Goal: Task Accomplishment & Management: Complete application form

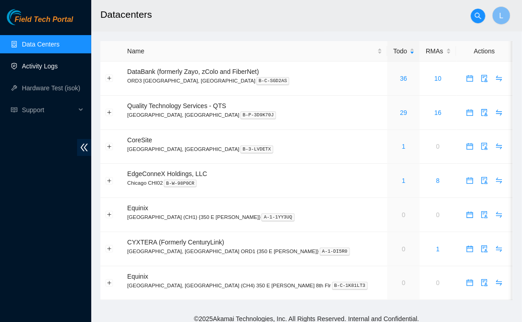
click at [57, 67] on link "Activity Logs" at bounding box center [40, 66] width 36 height 7
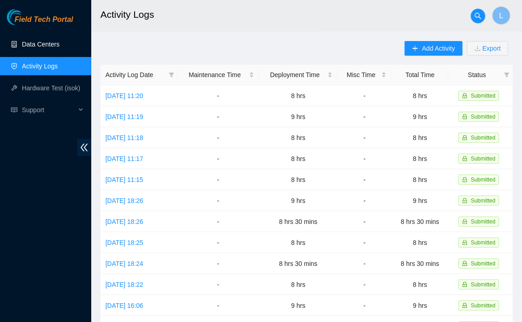
click at [47, 48] on link "Data Centers" at bounding box center [40, 44] width 37 height 7
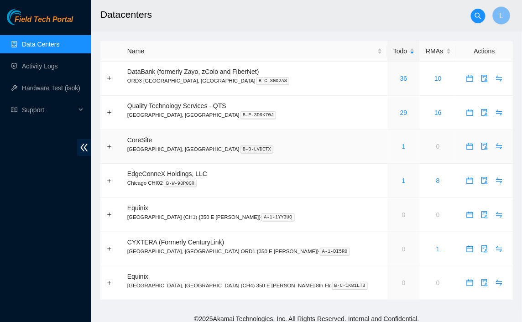
click at [402, 148] on link "1" at bounding box center [404, 146] width 4 height 7
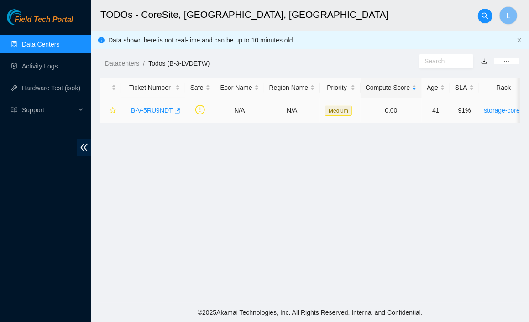
click at [142, 108] on link "B-V-5RU9NDT" at bounding box center [152, 110] width 42 height 7
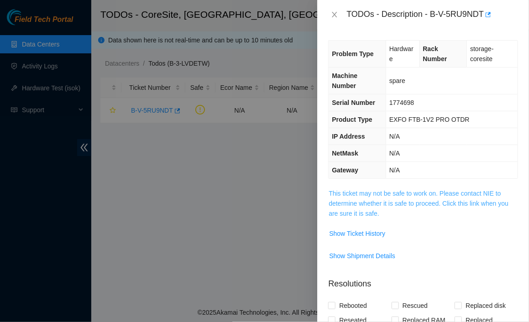
click at [419, 194] on link "This ticket may not be safe to work on. Please contact NIE to determine whether…" at bounding box center [419, 203] width 180 height 27
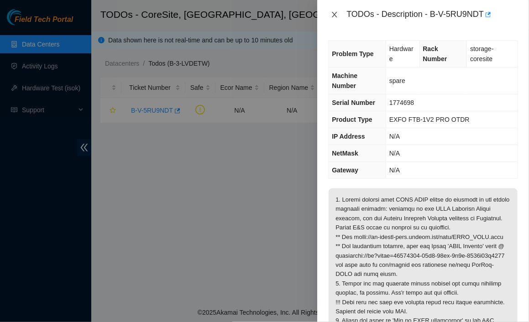
click at [333, 15] on icon "close" at bounding box center [334, 14] width 7 height 7
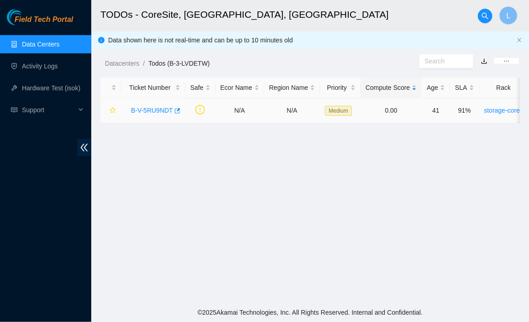
click at [140, 109] on link "B-V-5RU9NDT" at bounding box center [152, 110] width 42 height 7
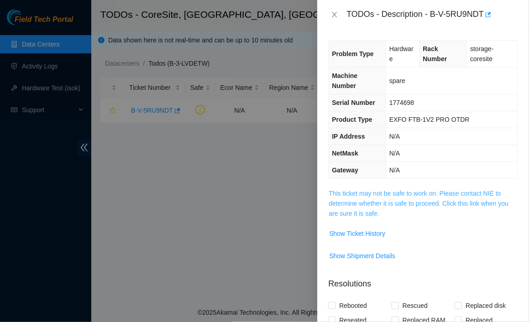
click at [439, 203] on link "This ticket may not be safe to work on. Please contact NIE to determine whether…" at bounding box center [419, 203] width 180 height 27
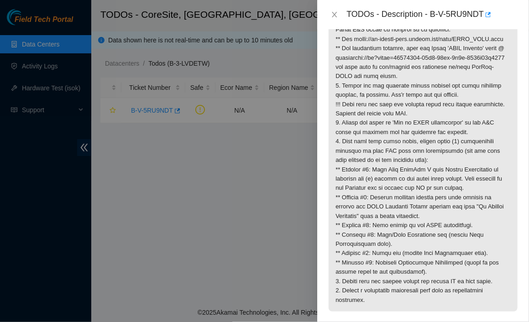
scroll to position [199, 0]
click at [334, 13] on icon "close" at bounding box center [334, 14] width 7 height 7
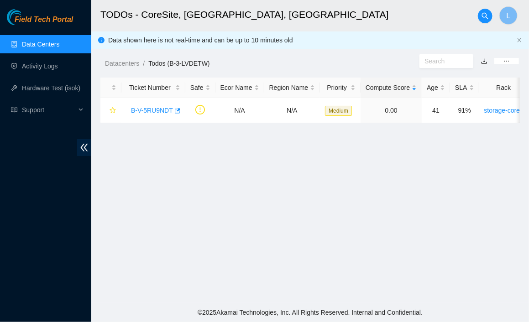
click at [529, 13] on div "TODOs - Description - undefined Problem Type N/A Rack Number N/A Machine Number…" at bounding box center [529, 161] width 0 height 322
click at [44, 70] on link "Activity Logs" at bounding box center [40, 66] width 36 height 7
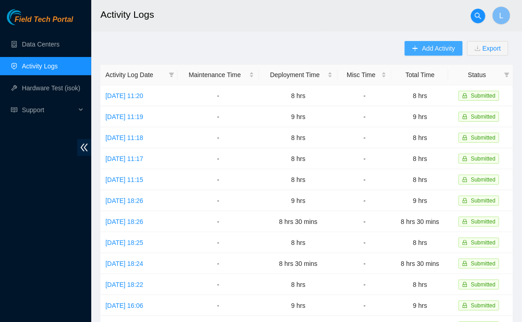
click at [433, 53] on span "Add Activity" at bounding box center [438, 48] width 33 height 10
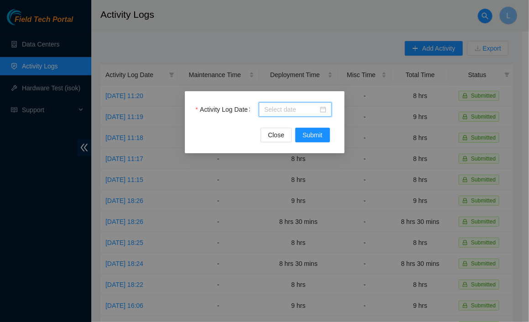
click at [280, 112] on input "Activity Log Date" at bounding box center [291, 110] width 54 height 10
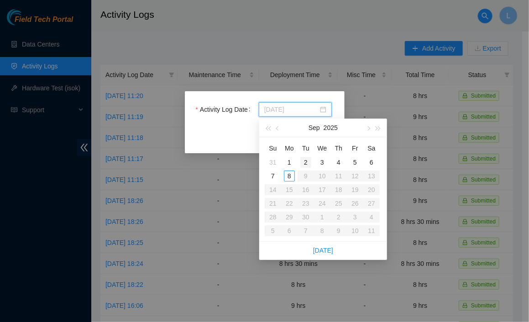
type input "2025-09-02"
click at [307, 164] on div "2" at bounding box center [306, 162] width 11 height 11
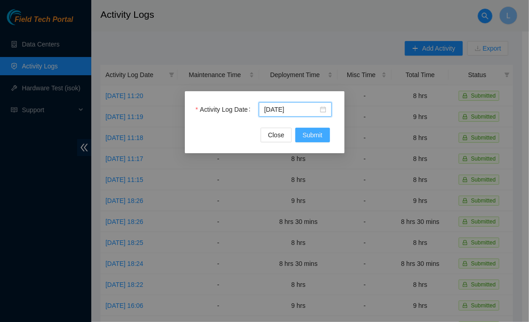
click at [313, 132] on span "Submit" at bounding box center [313, 135] width 20 height 10
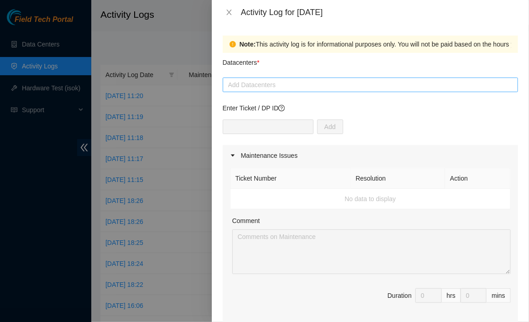
click at [313, 90] on div at bounding box center [370, 84] width 291 height 11
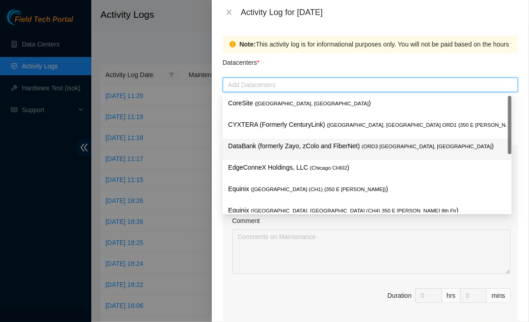
scroll to position [34, 0]
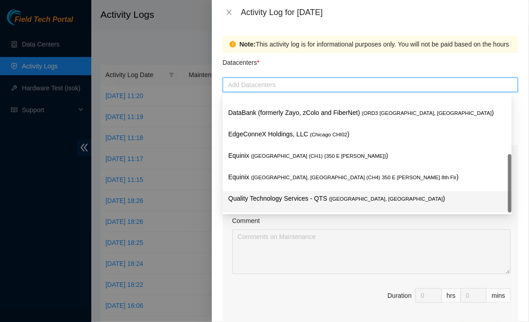
click at [271, 201] on p "Quality Technology Services - QTS ( Chicago, IL )" at bounding box center [367, 199] width 278 height 11
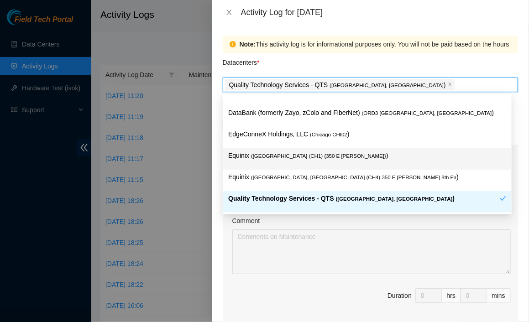
click at [214, 124] on div "Note: This activity log is for informational purposes only. You will not be pai…" at bounding box center [370, 174] width 317 height 298
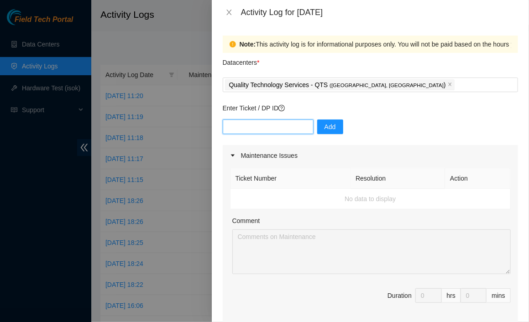
click at [254, 131] on input "text" at bounding box center [268, 127] width 91 height 15
type input "DP79608"
click at [325, 129] on span "Add" at bounding box center [330, 127] width 11 height 10
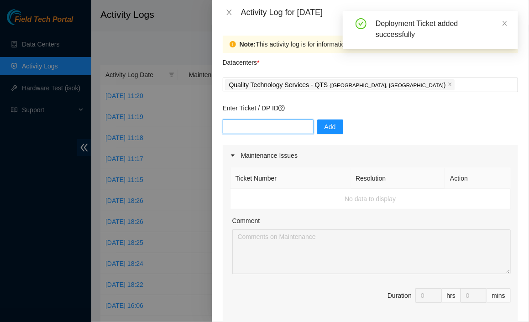
click at [267, 127] on input "text" at bounding box center [268, 127] width 91 height 15
paste input "DP79608"
type input "DP79609"
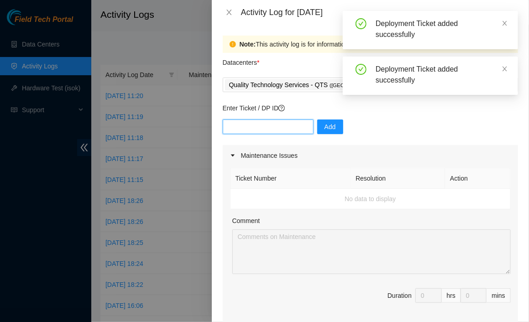
click at [274, 129] on input "text" at bounding box center [268, 127] width 91 height 15
paste input "DP79608"
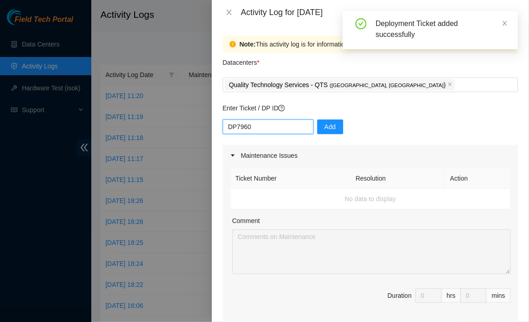
type input "DP79605"
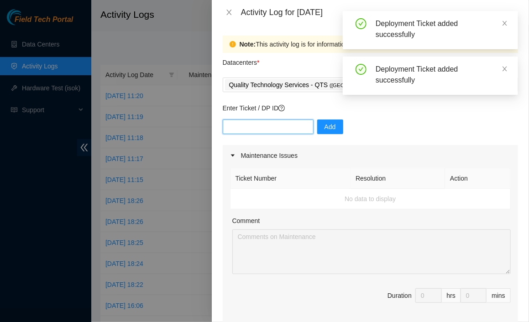
click at [274, 130] on input "text" at bounding box center [268, 127] width 91 height 15
paste input "DP79608"
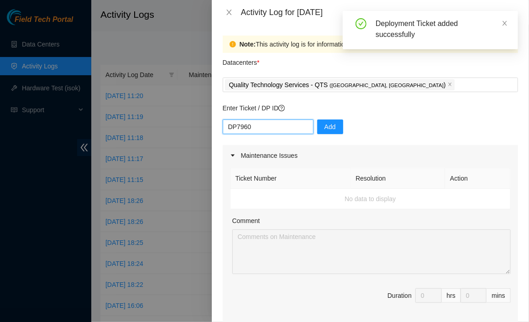
type input "DP79604"
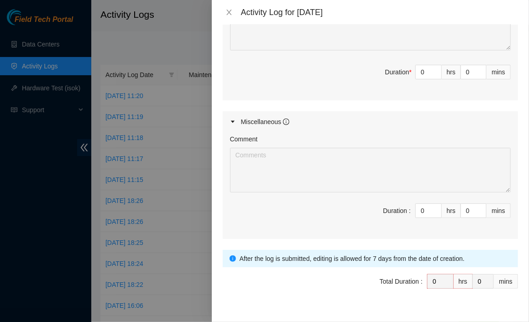
scroll to position [515, 0]
click at [425, 70] on input "0" at bounding box center [429, 73] width 26 height 14
click at [423, 70] on input "0" at bounding box center [429, 73] width 26 height 14
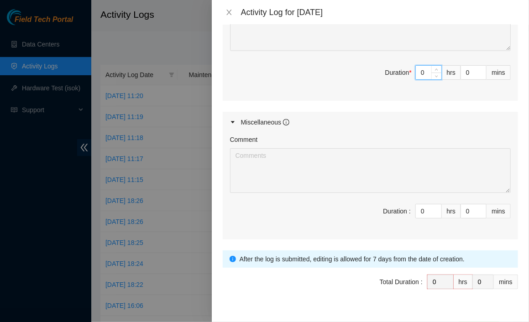
type input "9"
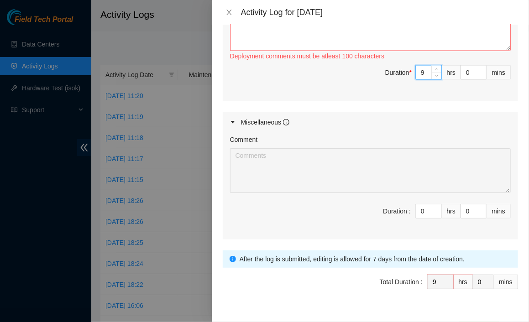
type input "9"
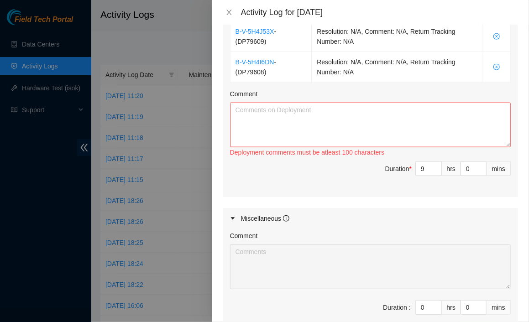
scroll to position [417, 0]
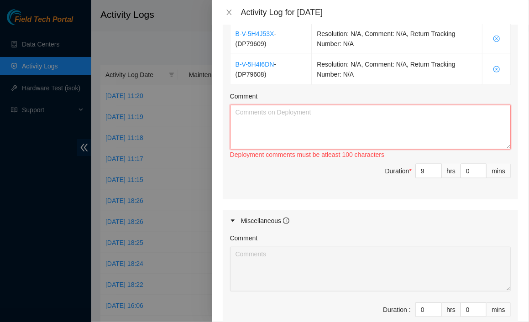
click at [301, 125] on textarea "Comment" at bounding box center [370, 127] width 281 height 45
paste textarea "now that all tor<>leaf fibers and mgmt-agg fibers were fully ran to respective …"
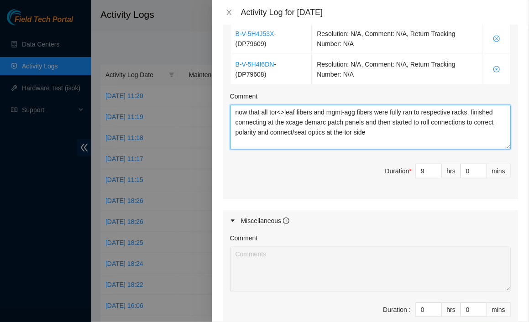
type textarea "now that all tor<>leaf fibers and mgmt-agg fibers were fully ran to respective …"
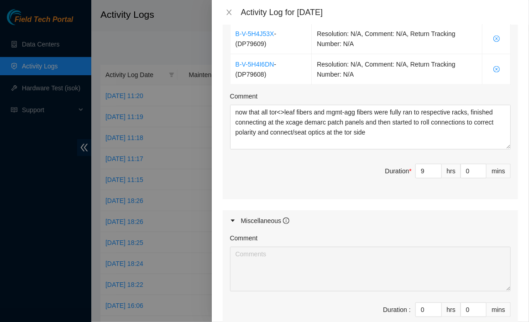
click at [298, 179] on span "Duration * 9 hrs 0 mins" at bounding box center [370, 177] width 281 height 26
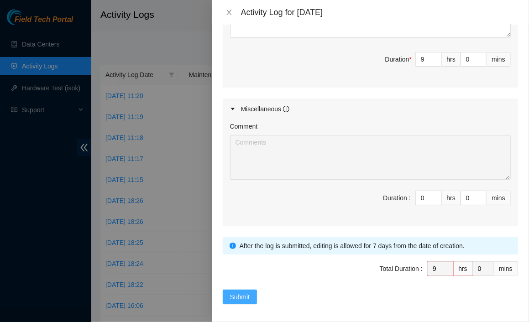
click at [246, 295] on span "Submit" at bounding box center [240, 297] width 20 height 10
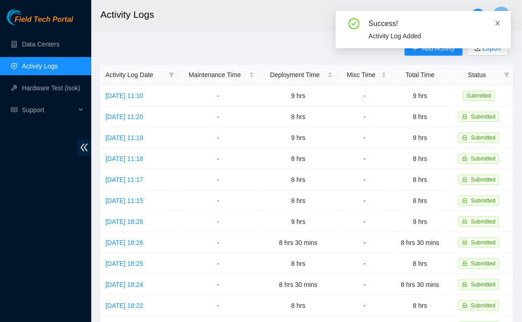
click at [500, 24] on icon "close" at bounding box center [498, 23] width 6 height 6
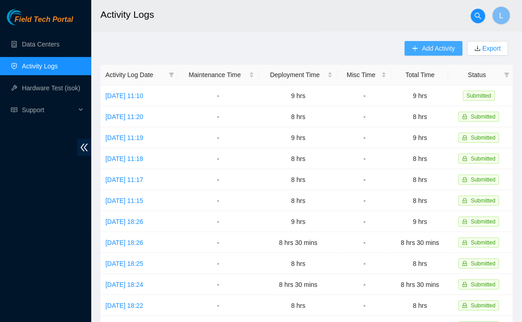
click at [431, 43] on button "Add Activity" at bounding box center [434, 48] width 58 height 15
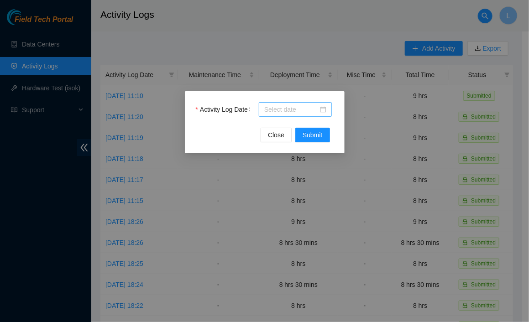
click at [297, 111] on input "Activity Log Date" at bounding box center [291, 110] width 54 height 10
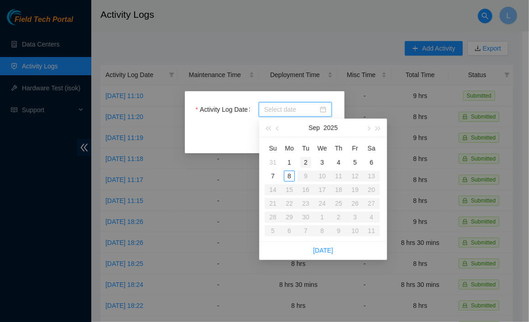
type input "2025-09-02"
type input "2025-09-03"
click at [320, 164] on div "3" at bounding box center [322, 162] width 11 height 11
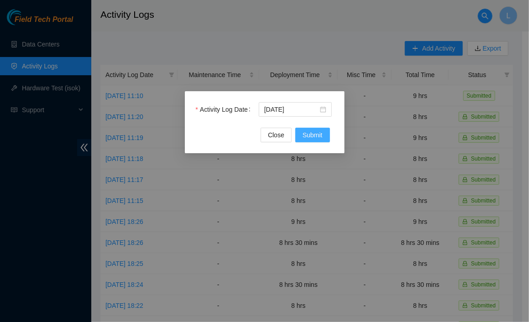
click at [309, 134] on span "Submit" at bounding box center [313, 135] width 20 height 10
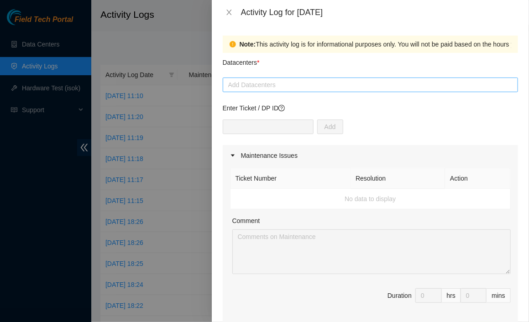
click at [293, 89] on div at bounding box center [370, 84] width 291 height 11
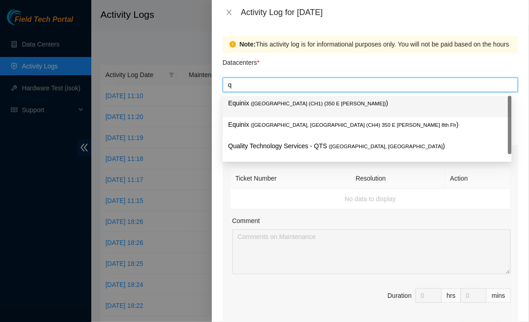
type input "qt"
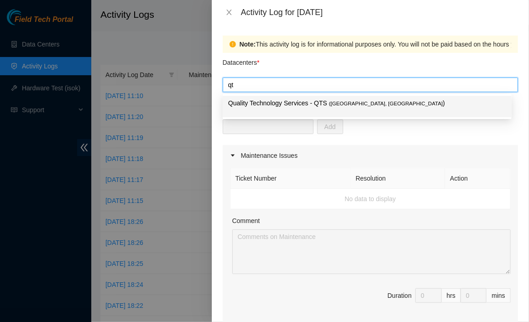
click at [278, 109] on div "Quality Technology Services - QTS ( Chicago, IL )" at bounding box center [367, 106] width 278 height 17
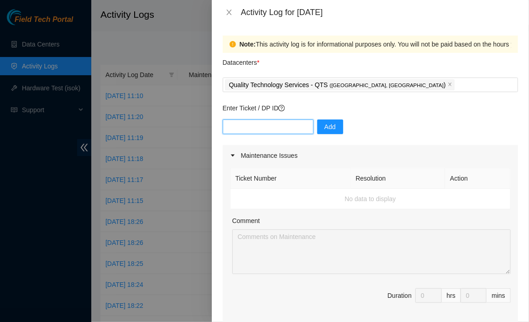
click at [287, 130] on input "text" at bounding box center [268, 127] width 91 height 15
click at [300, 126] on input "text" at bounding box center [268, 127] width 91 height 15
paste input "DP77230"
type input "DP77230"
click at [332, 131] on button "Add" at bounding box center [330, 127] width 26 height 15
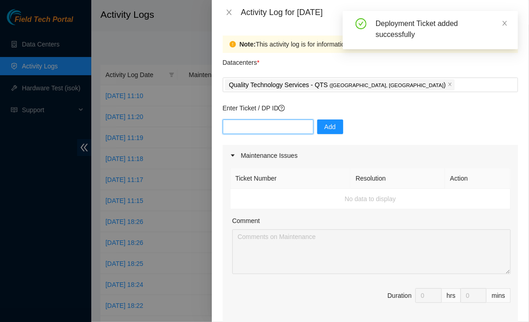
click at [265, 127] on input "text" at bounding box center [268, 127] width 91 height 15
paste input "DP77230"
type input "DP77231"
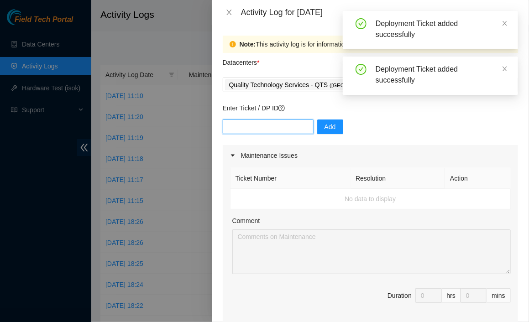
click at [264, 127] on input "text" at bounding box center [268, 127] width 91 height 15
paste input "DP77230"
type input "DP77232"
click at [269, 129] on input "text" at bounding box center [268, 127] width 91 height 15
paste input "DP77230"
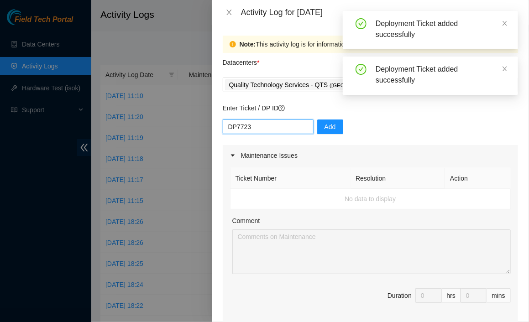
type input "DP77233"
click at [264, 129] on input "text" at bounding box center [268, 127] width 91 height 15
paste input "DP77230"
type input "DP77234"
click at [263, 130] on input "text" at bounding box center [268, 127] width 91 height 15
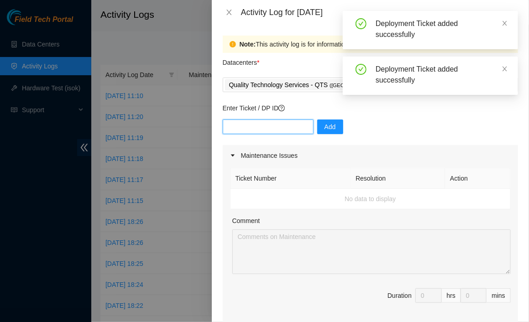
paste input "DP77230"
type input "DP77235"
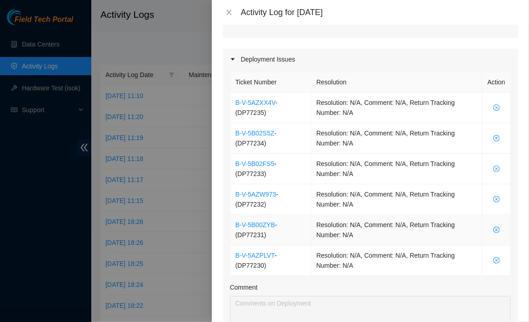
scroll to position [390, 0]
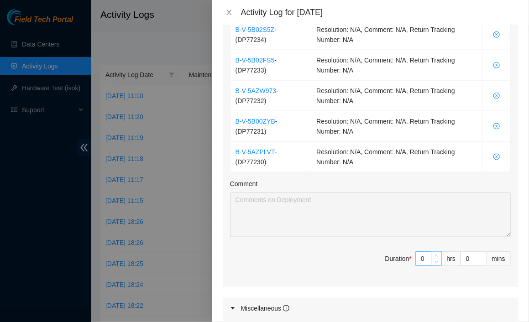
click at [417, 257] on input "0" at bounding box center [429, 259] width 26 height 14
type input "9"
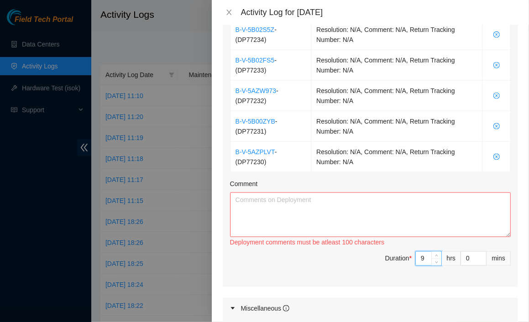
type input "9"
click at [389, 227] on textarea "Comment" at bounding box center [370, 215] width 281 height 45
paste textarea "now that all tor<>leaf fibers and mgmt-agg fibers were fully ran to respective …"
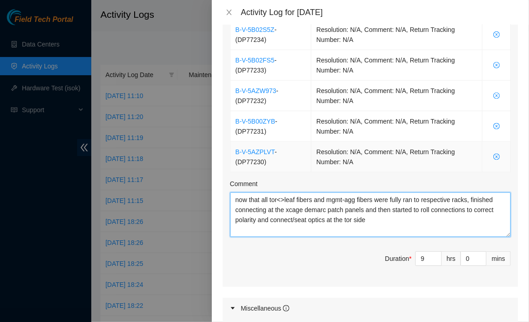
type textarea "now that all tor<>leaf fibers and mgmt-agg fibers were fully ran to respective …"
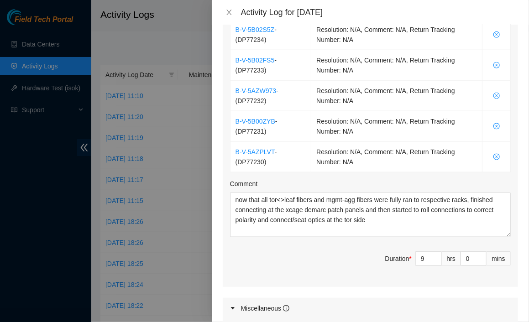
click at [300, 258] on span "Duration * 9 hrs 0 mins" at bounding box center [370, 265] width 281 height 26
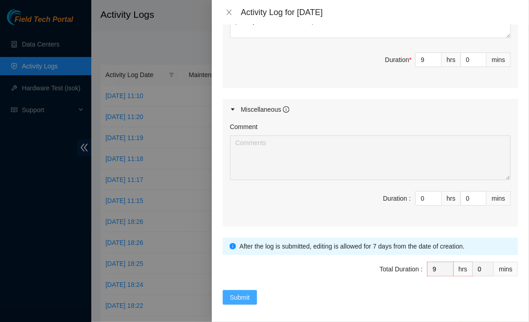
click at [239, 293] on span "Submit" at bounding box center [240, 298] width 20 height 10
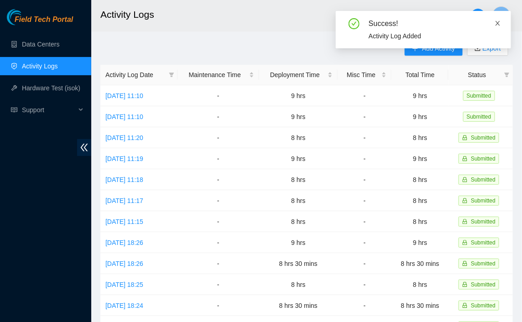
click at [497, 27] on link at bounding box center [498, 23] width 6 height 10
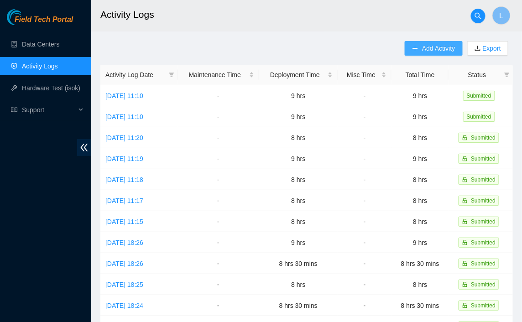
click at [428, 43] on span "Add Activity" at bounding box center [438, 48] width 33 height 10
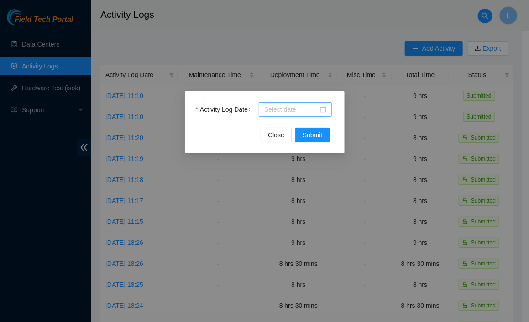
click at [292, 107] on input "Activity Log Date" at bounding box center [291, 110] width 54 height 10
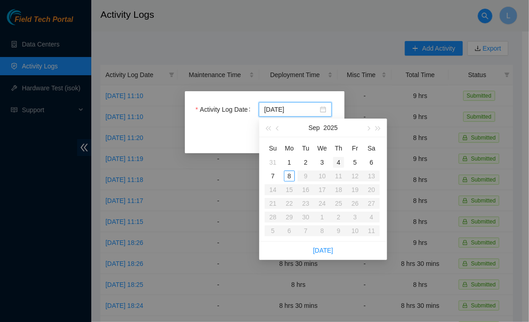
type input "2025-09-04"
click at [337, 159] on div "4" at bounding box center [338, 162] width 11 height 11
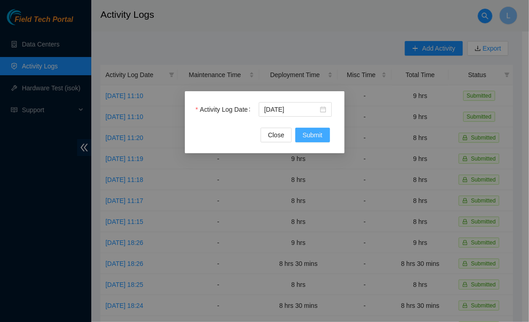
click at [308, 135] on span "Submit" at bounding box center [313, 135] width 20 height 10
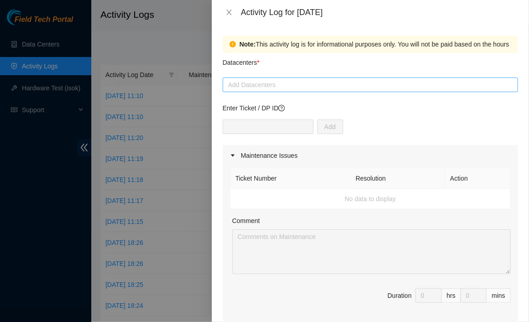
click at [280, 90] on div at bounding box center [370, 84] width 291 height 11
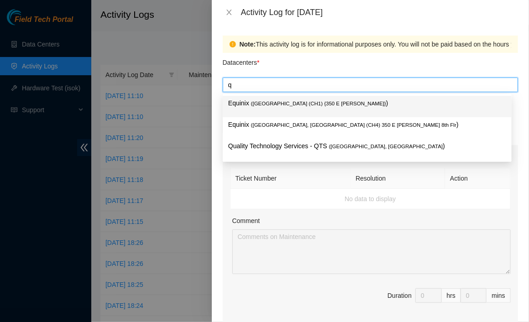
type input "qu"
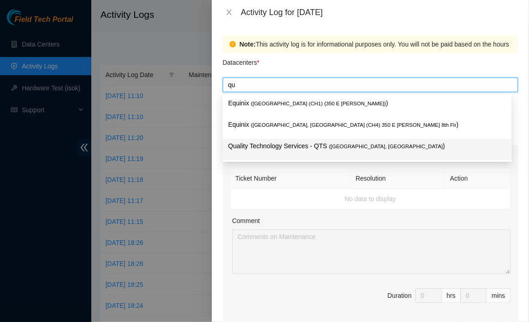
click at [260, 154] on div "Quality Technology Services - QTS ( Chicago, IL )" at bounding box center [367, 149] width 278 height 17
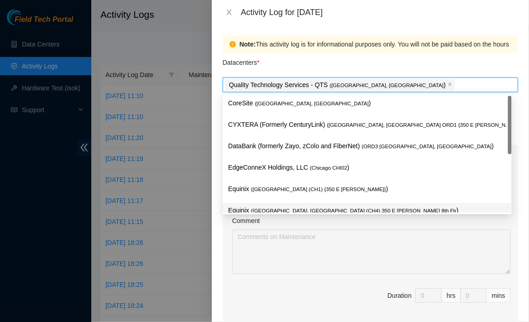
click at [227, 257] on div "Ticket Number Resolution Action No data to display Comment Duration 0 hrs 0 mins" at bounding box center [371, 245] width 296 height 158
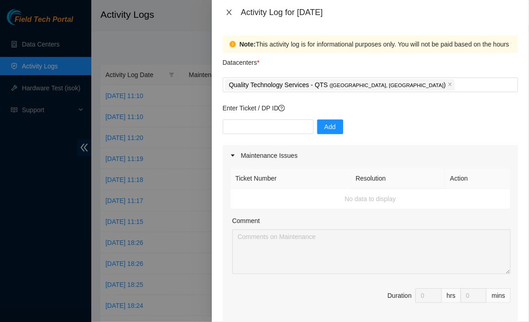
click at [230, 11] on icon "close" at bounding box center [229, 12] width 5 height 5
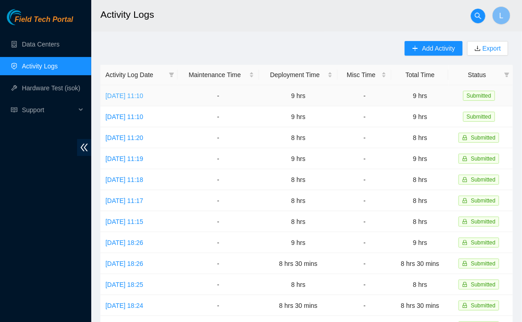
click at [143, 95] on link "Wed, 03 Sep 2025 11:10" at bounding box center [125, 95] width 38 height 7
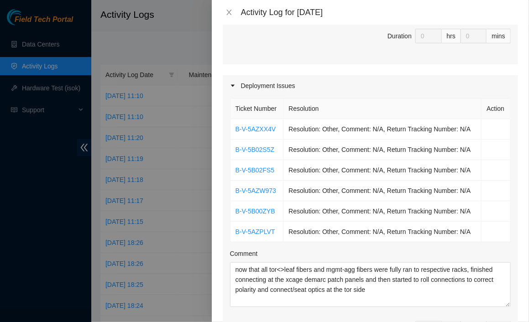
scroll to position [259, 0]
click at [226, 14] on icon "close" at bounding box center [229, 12] width 7 height 7
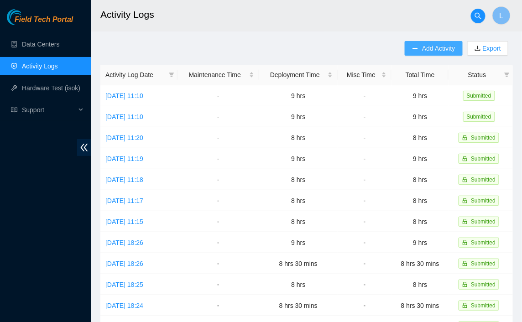
click at [423, 49] on span "Add Activity" at bounding box center [438, 48] width 33 height 10
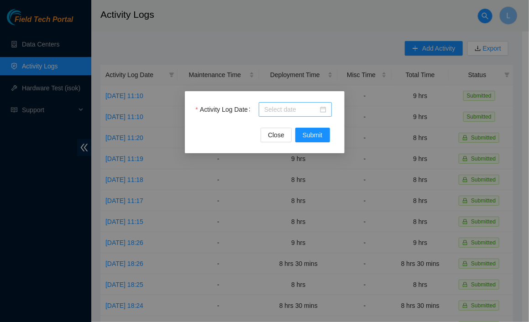
click at [288, 113] on input "Activity Log Date" at bounding box center [291, 110] width 54 height 10
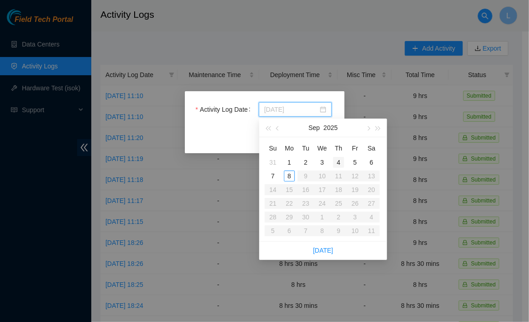
type input "2025-09-04"
click at [342, 164] on div "4" at bounding box center [338, 162] width 11 height 11
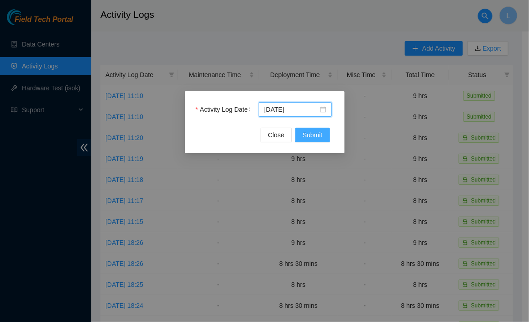
click at [315, 134] on span "Submit" at bounding box center [313, 135] width 20 height 10
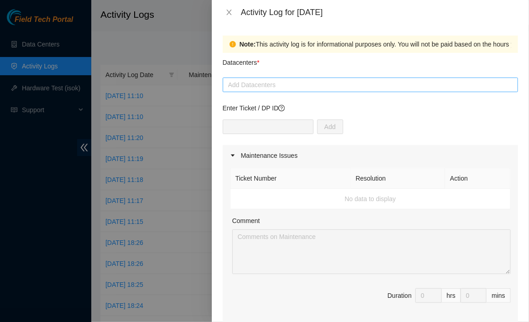
click at [309, 87] on div at bounding box center [370, 84] width 291 height 11
type input "q"
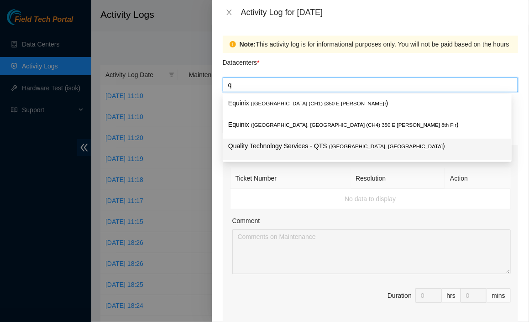
click at [278, 155] on div "Quality Technology Services - QTS ( Chicago, IL )" at bounding box center [367, 149] width 278 height 17
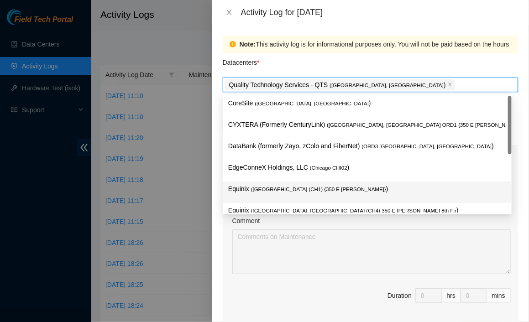
click at [216, 249] on div "Note: This activity log is for informational purposes only. You will not be pai…" at bounding box center [370, 174] width 317 height 298
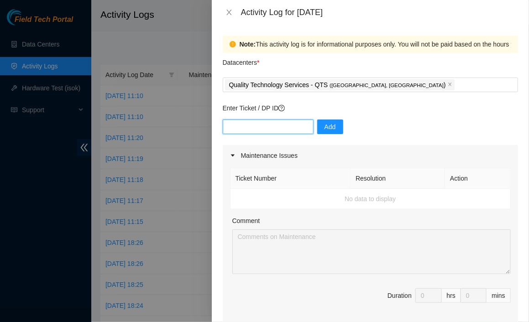
click at [270, 127] on input "text" at bounding box center [268, 127] width 91 height 15
paste input "DP79610"
type input "DP79610"
click at [270, 127] on input "DP79610" at bounding box center [268, 127] width 91 height 15
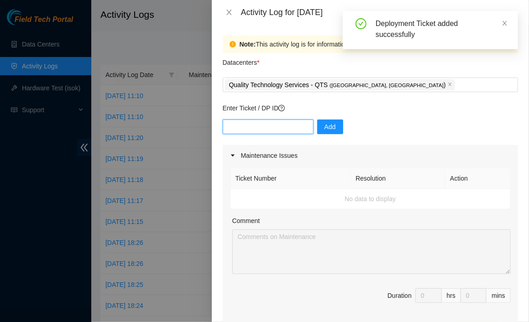
click at [269, 129] on input "text" at bounding box center [268, 127] width 91 height 15
paste input "DP79610"
type input "DP79609"
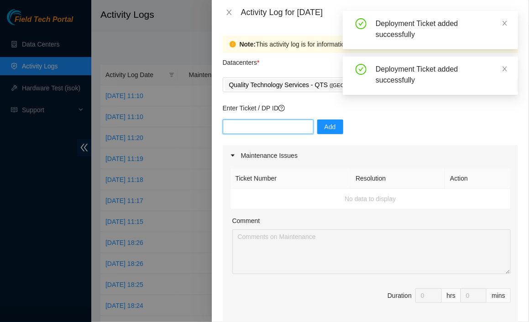
click at [264, 127] on input "text" at bounding box center [268, 127] width 91 height 15
paste input "DP79610"
type input "DP79611"
click at [264, 127] on input "text" at bounding box center [268, 127] width 91 height 15
paste input "DP79610"
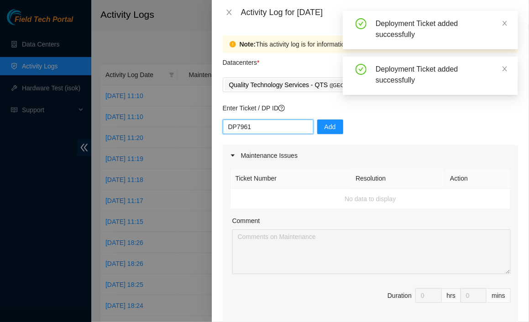
type input "DP79612"
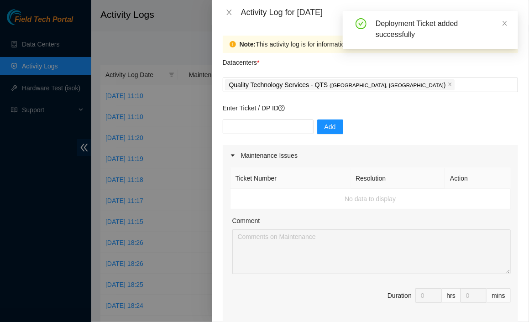
click at [267, 128] on input "text" at bounding box center [268, 127] width 91 height 15
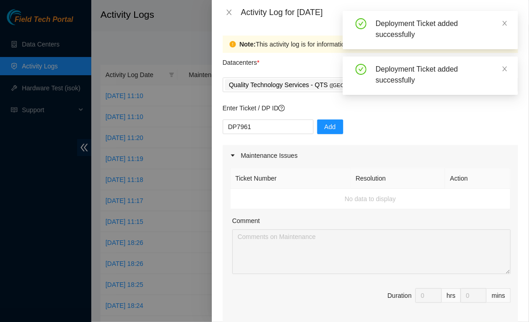
type input "DP79613"
click at [268, 128] on input "text" at bounding box center [268, 127] width 91 height 15
paste input "DP79610"
type input "DP79616"
click at [274, 127] on input "text" at bounding box center [268, 127] width 91 height 15
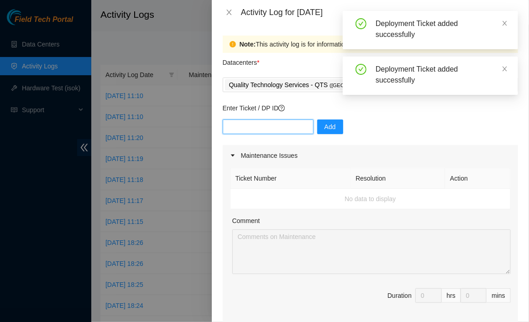
paste input "DP79610"
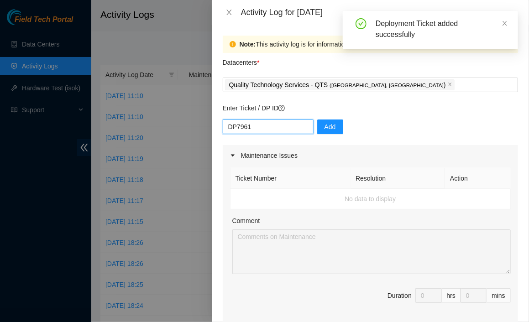
type input "DP79617"
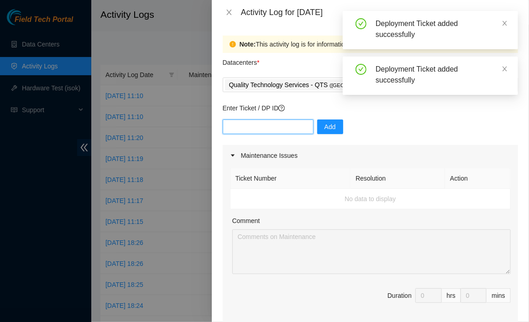
click at [274, 127] on input "text" at bounding box center [268, 127] width 91 height 15
paste input "DP79610"
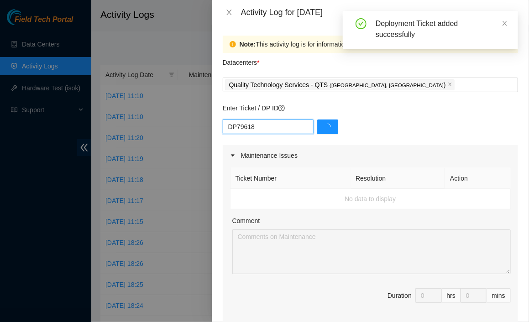
type input "DP79618"
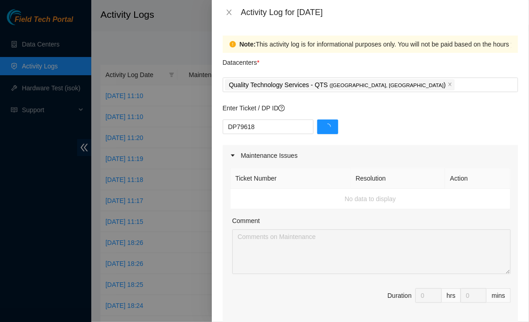
click at [391, 133] on div "DP79618" at bounding box center [371, 133] width 296 height 26
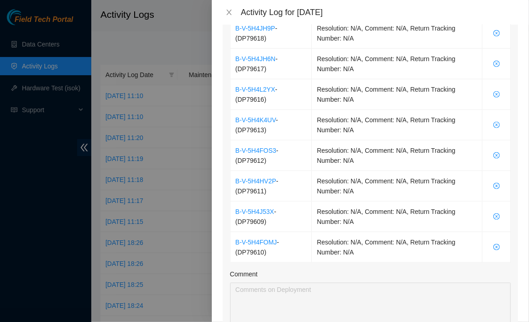
scroll to position [491, 0]
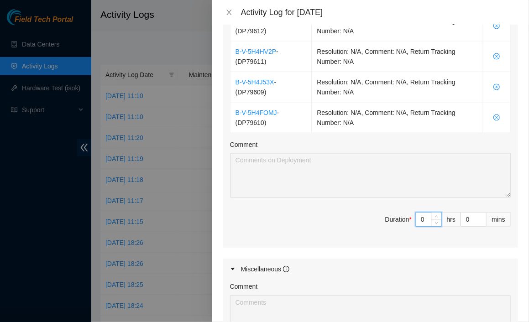
click at [421, 220] on input "0" at bounding box center [429, 220] width 26 height 14
type input "9"
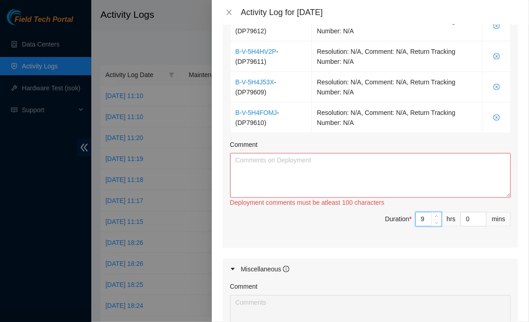
type input "9"
click at [366, 165] on textarea "Comment" at bounding box center [370, 175] width 281 height 45
paste textarea "now that all tor<>leaf fibers and mgmt-agg fibers were fully ran to respective …"
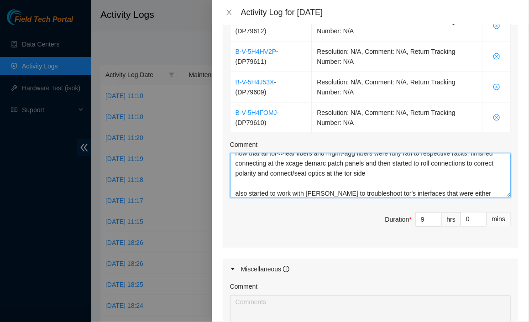
scroll to position [17, 0]
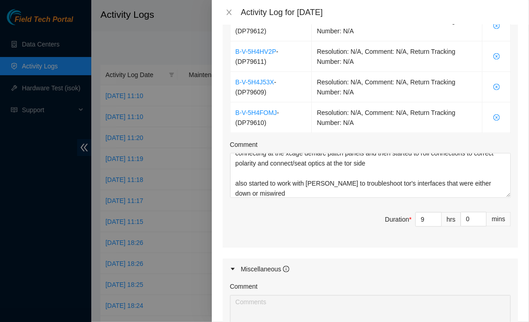
drag, startPoint x: 246, startPoint y: 190, endPoint x: 231, endPoint y: 220, distance: 32.7
click at [231, 220] on span "Duration * 9 hrs 0 mins" at bounding box center [370, 225] width 281 height 26
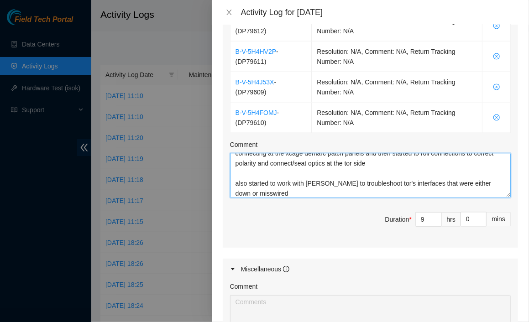
click at [296, 181] on textarea "now that all tor<>leaf fibers and mgmt-agg fibers were fully ran to respective …" at bounding box center [370, 175] width 281 height 45
click at [245, 191] on textarea "now that all tor<>leaf fibers and mgmt-agg fibers were fully ran to respective …" at bounding box center [370, 175] width 281 height 45
type textarea "now that all tor<>leaf fibers and mgmt-agg fibers were fully ran to respective …"
click at [288, 192] on textarea "now that all tor<>leaf fibers and mgmt-agg fibers were fully ran to respective …" at bounding box center [370, 175] width 281 height 45
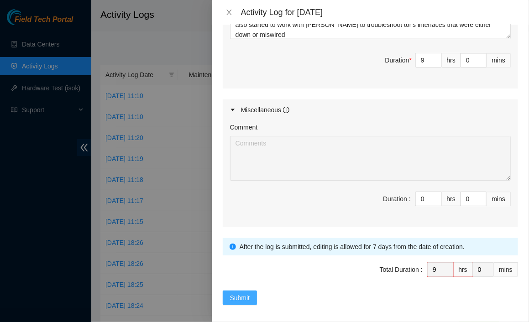
click at [237, 294] on span "Submit" at bounding box center [240, 298] width 20 height 10
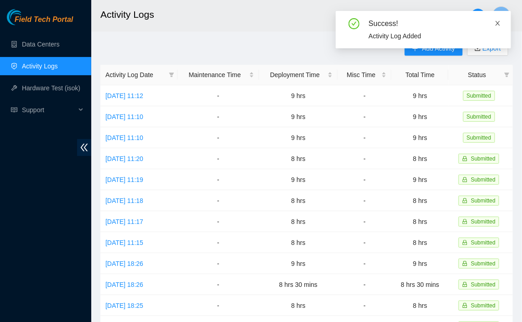
click at [498, 24] on icon "close" at bounding box center [498, 23] width 5 height 5
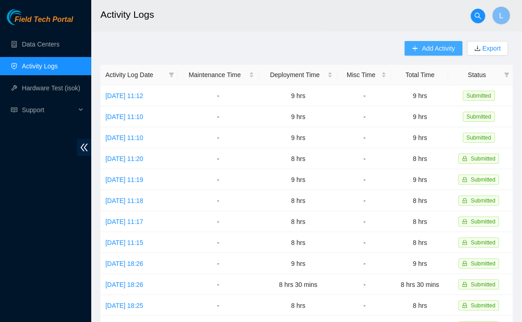
click at [431, 47] on span "Add Activity" at bounding box center [438, 48] width 33 height 10
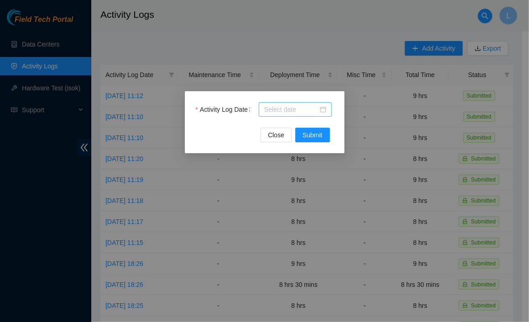
click at [280, 108] on input "Activity Log Date" at bounding box center [291, 110] width 54 height 10
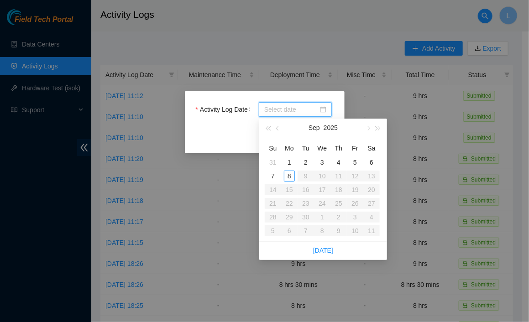
type input "2025-09-06"
type input "2025-09-05"
click at [352, 160] on div "5" at bounding box center [355, 162] width 11 height 11
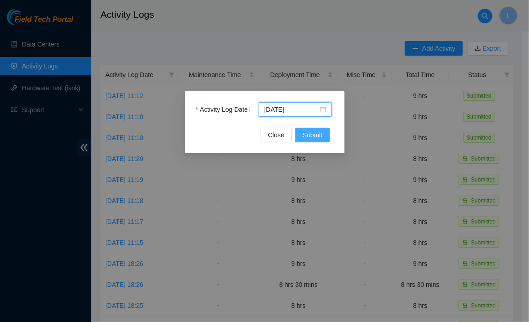
click at [322, 131] on span "Submit" at bounding box center [313, 135] width 20 height 10
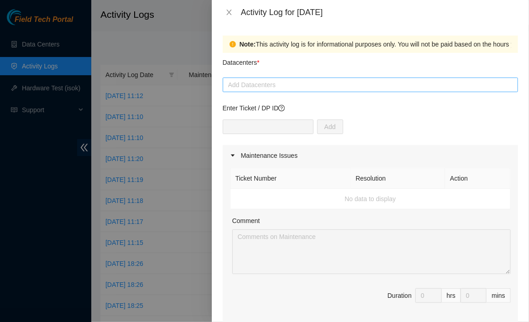
click at [264, 84] on div at bounding box center [370, 84] width 291 height 11
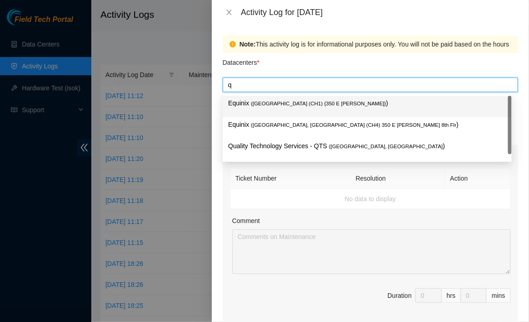
type input "q"
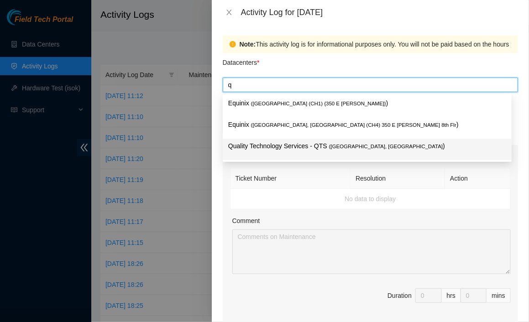
click at [258, 153] on div "Quality Technology Services - QTS ( Chicago, IL )" at bounding box center [367, 149] width 278 height 17
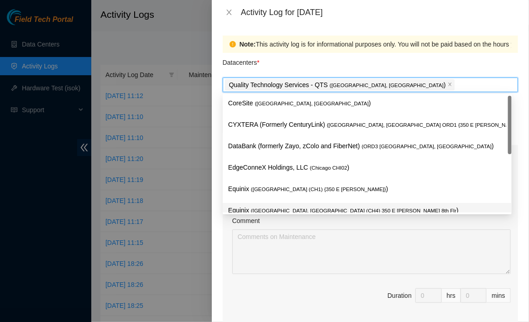
click at [224, 250] on div "Ticket Number Resolution Action No data to display Comment Duration 0 hrs 0 mins" at bounding box center [371, 245] width 296 height 158
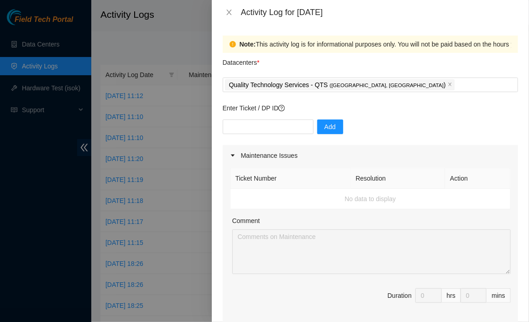
click at [269, 134] on div "Add" at bounding box center [371, 133] width 296 height 26
click at [270, 130] on input "text" at bounding box center [268, 127] width 91 height 15
paste input "DP83719"
type input "DP83719"
click at [328, 131] on button "Add" at bounding box center [330, 127] width 26 height 15
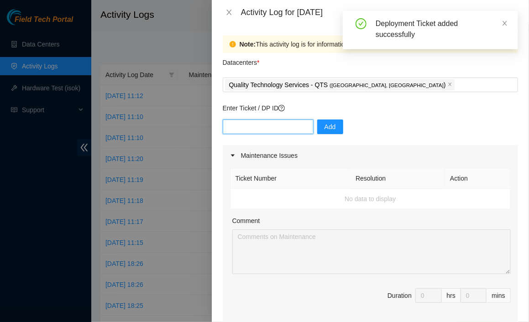
click at [270, 127] on input "text" at bounding box center [268, 127] width 91 height 15
paste input "DP83719"
type input "DP83720"
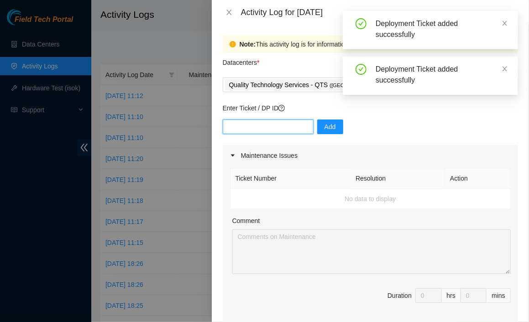
click at [269, 131] on input "text" at bounding box center [268, 127] width 91 height 15
paste input "DP83719"
type input "DP83721"
click at [269, 128] on input "text" at bounding box center [268, 127] width 91 height 15
paste input "DP83719"
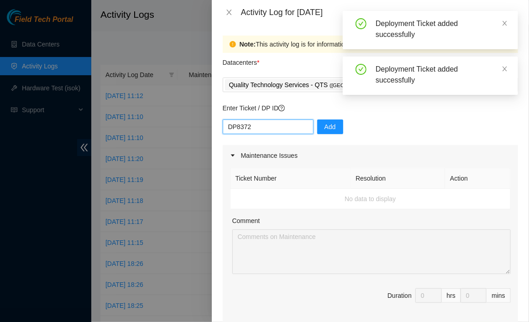
type input "DP83722"
click at [269, 127] on input "text" at bounding box center [268, 127] width 91 height 15
paste input "DP83719"
type input "DP83723"
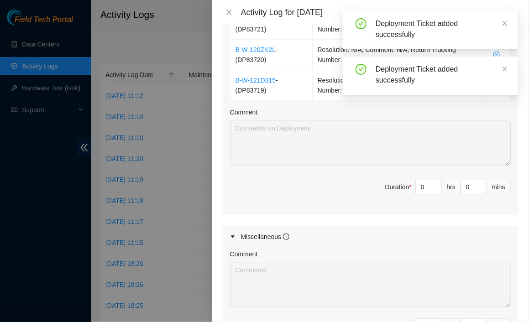
scroll to position [430, 0]
click at [417, 183] on input "0" at bounding box center [429, 188] width 26 height 14
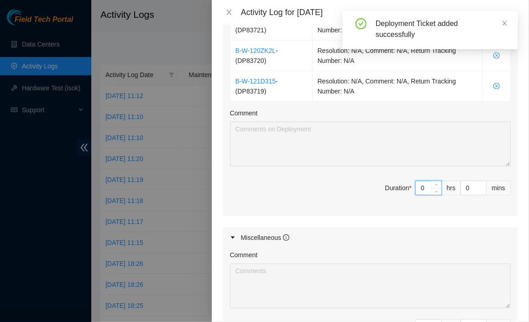
click at [417, 183] on input "0" at bounding box center [429, 188] width 26 height 14
type input "9"
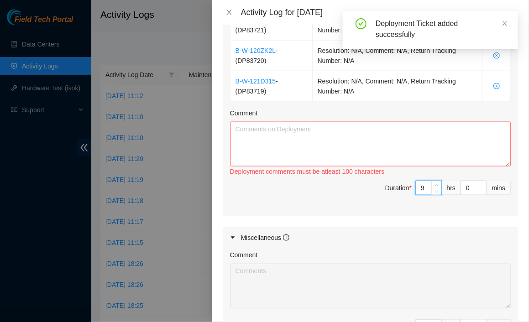
type input "9"
click at [291, 193] on span "Duration * 9 hrs 0 mins" at bounding box center [370, 194] width 281 height 26
click at [343, 141] on textarea "Comment" at bounding box center [370, 144] width 281 height 45
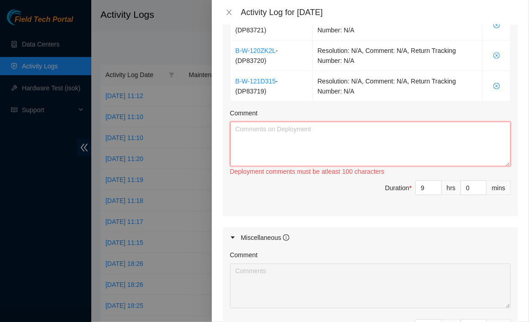
paste textarea "DP83719"
type textarea "DP83719"
paste textarea "now that all tor<>leaf fibers and mgmt-agg fibers were fully ran to respective …"
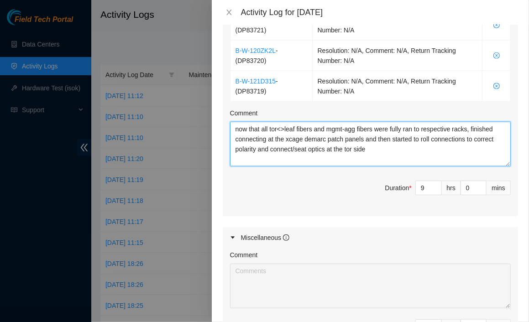
click at [237, 124] on textarea "now that all tor<>leaf fibers and mgmt-agg fibers were fully ran to respective …" at bounding box center [370, 144] width 281 height 45
click at [427, 146] on textarea "now that all tor<>leaf fibers and mgmt-agg fibers were fully ran to respective …" at bounding box center [370, 144] width 281 height 45
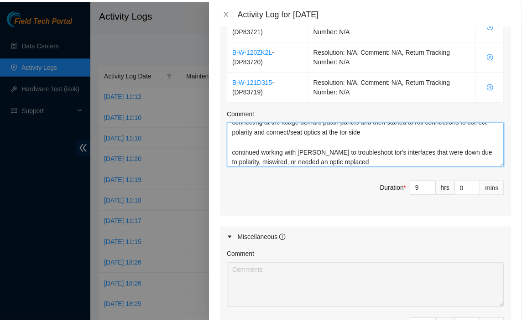
scroll to position [559, 0]
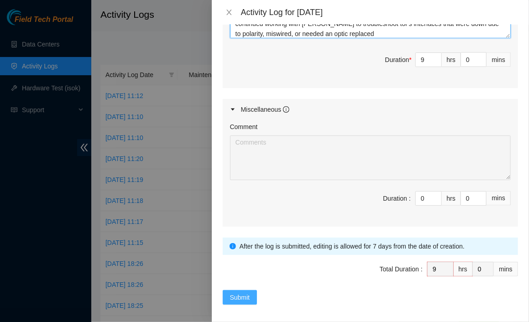
type textarea "now that all tor<>leaf fibers and mgmt-agg fibers were fully ran to respective …"
click at [248, 298] on span "Submit" at bounding box center [240, 298] width 20 height 10
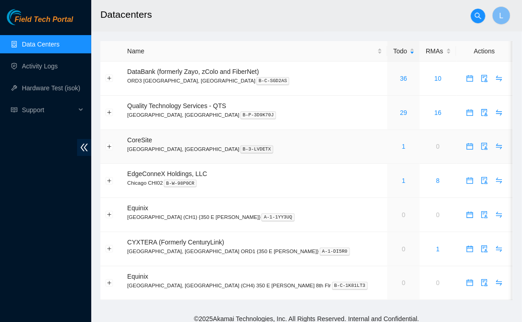
click at [393, 146] on div "1" at bounding box center [404, 147] width 22 height 10
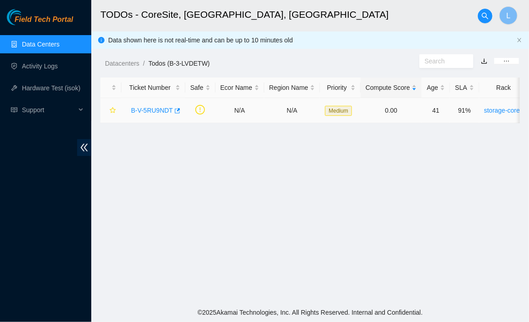
click at [143, 110] on link "B-V-5RU9NDT" at bounding box center [152, 110] width 42 height 7
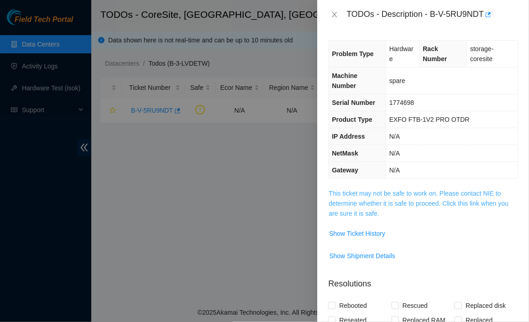
click at [414, 199] on link "This ticket may not be safe to work on. Please contact NIE to determine whether…" at bounding box center [419, 203] width 180 height 27
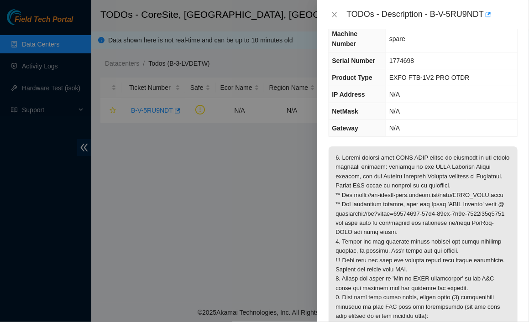
scroll to position [91, 0]
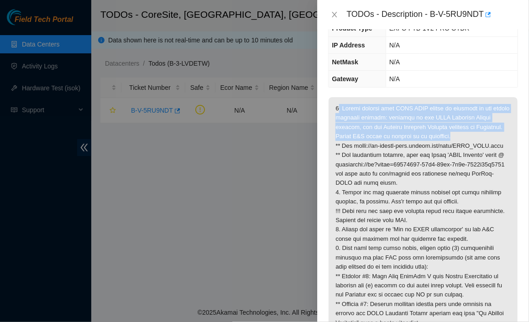
drag, startPoint x: 338, startPoint y: 99, endPoint x: 497, endPoint y: 138, distance: 164.1
click at [497, 138] on p at bounding box center [423, 258] width 189 height 322
copy p ". Please confirm this EXFO OTDR device is upgraded to the latest software versi…"
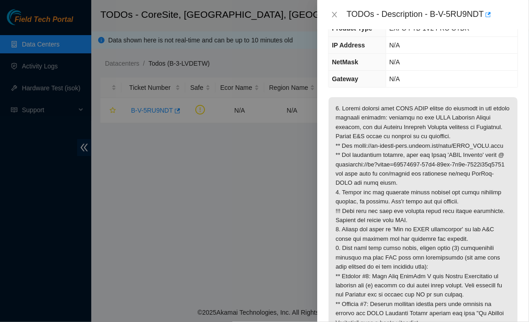
click at [507, 4] on div "TODOs - Description - B-V-5RU9NDT" at bounding box center [423, 14] width 212 height 29
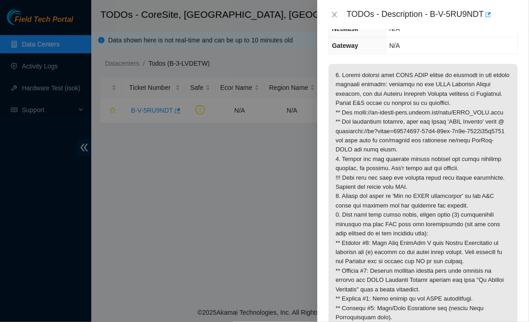
scroll to position [137, 0]
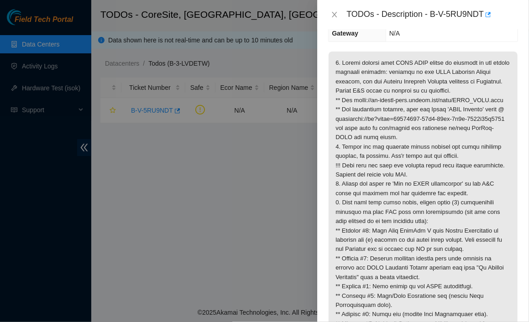
click at [342, 176] on p at bounding box center [423, 213] width 189 height 322
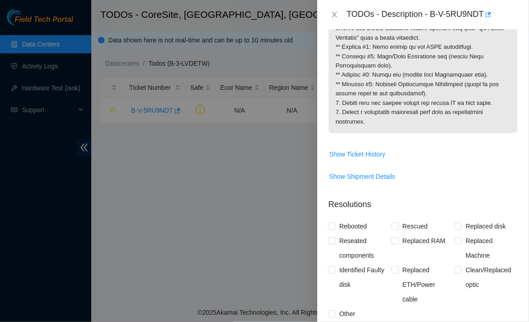
scroll to position [332, 0]
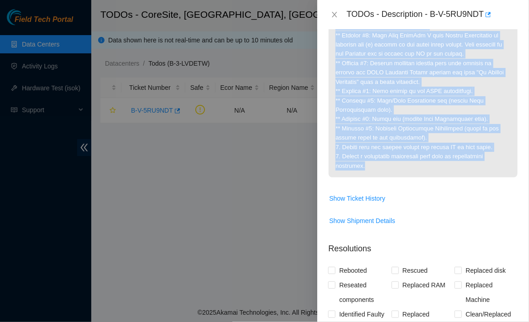
drag, startPoint x: 343, startPoint y: 183, endPoint x: 494, endPoint y: 174, distance: 151.0
click at [494, 173] on p at bounding box center [423, 17] width 189 height 322
copy p "ollow the steps in 'Set up OTDR application' on the H&E guide and confirm all t…"
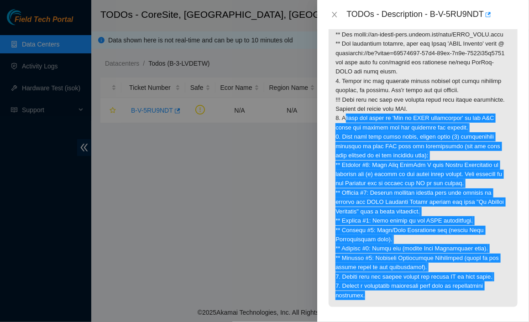
scroll to position [104, 0]
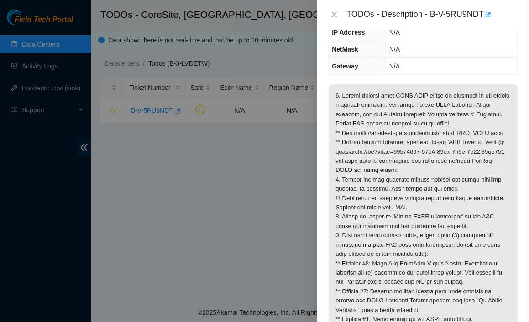
click at [416, 138] on p at bounding box center [423, 245] width 189 height 322
drag, startPoint x: 353, startPoint y: 132, endPoint x: 501, endPoint y: 133, distance: 148.9
click at [501, 132] on p at bounding box center [423, 245] width 189 height 322
copy p "https://ft-portal-docs.akamai.com/wiki/EXFO_OTDR.html"
click at [333, 16] on icon "close" at bounding box center [334, 14] width 7 height 7
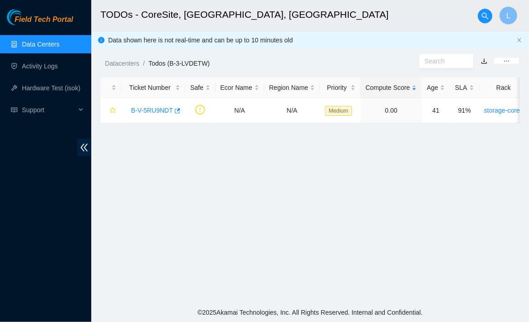
scroll to position [114, 0]
click at [108, 311] on footer "© 2025 Akamai Technologies, Inc. All Rights Reserved. Internal and Confidential." at bounding box center [310, 312] width 438 height 19
click at [197, 159] on main "TODOs - CoreSite, Chicago, IL L Data shown here is not real-time and can be up …" at bounding box center [310, 151] width 438 height 303
click at [53, 11] on div "Field Tech Portal" at bounding box center [45, 17] width 91 height 16
click at [52, 16] on span "Field Tech Portal" at bounding box center [44, 20] width 58 height 9
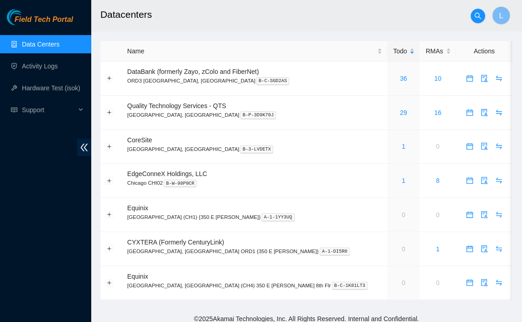
click at [47, 20] on span "Field Tech Portal" at bounding box center [44, 20] width 58 height 9
click at [1, 265] on div "Field Tech Portal Data Centers Activity Logs Hardware Test (isok) Support" at bounding box center [45, 165] width 91 height 313
